Goal: Information Seeking & Learning: Check status

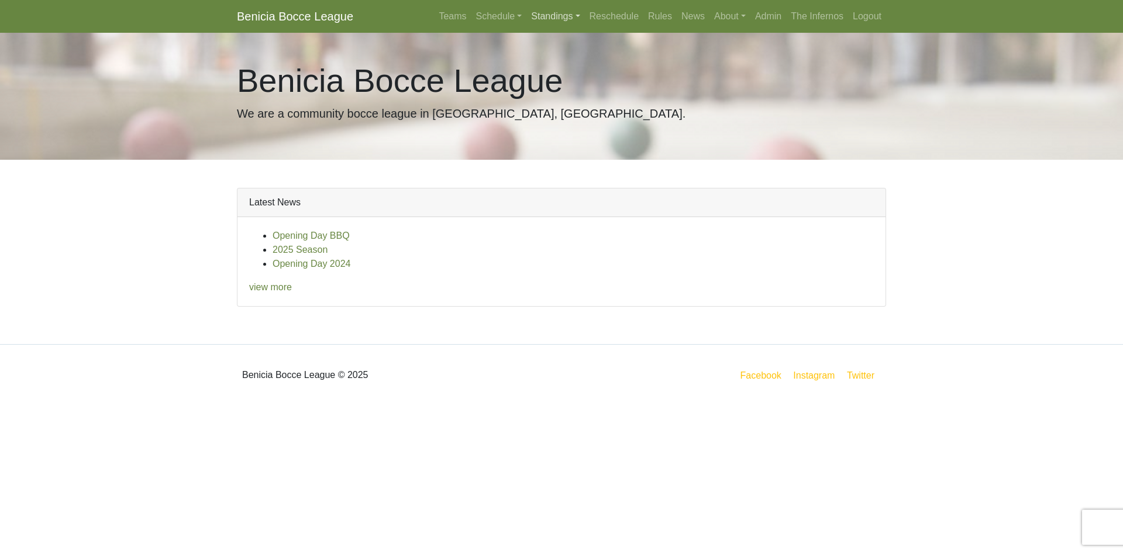
click at [550, 12] on link "Standings" at bounding box center [555, 16] width 58 height 23
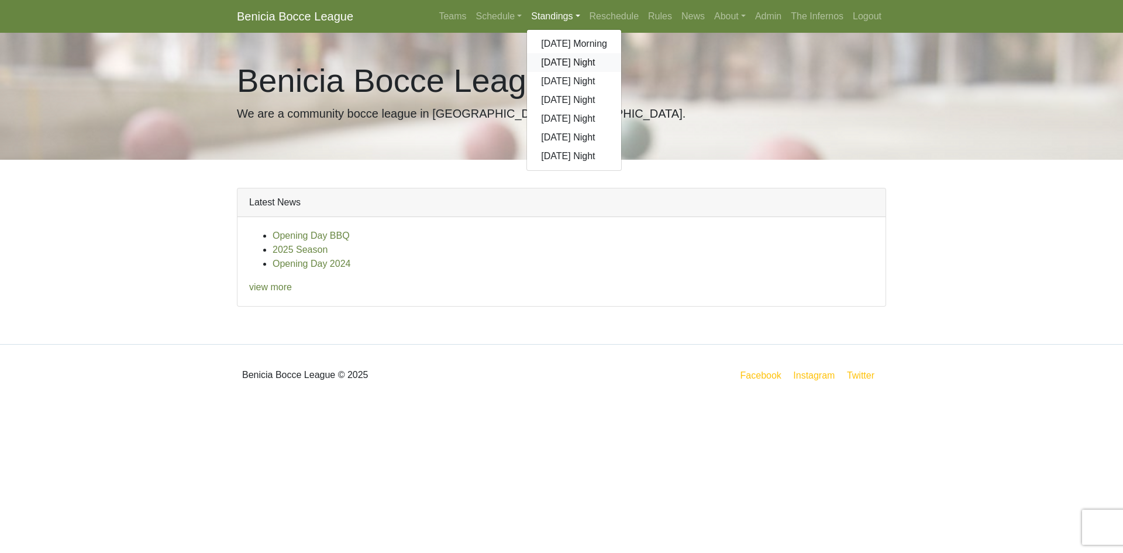
click at [558, 60] on link "[DATE] Night" at bounding box center [574, 62] width 94 height 19
